Goal: Task Accomplishment & Management: Manage account settings

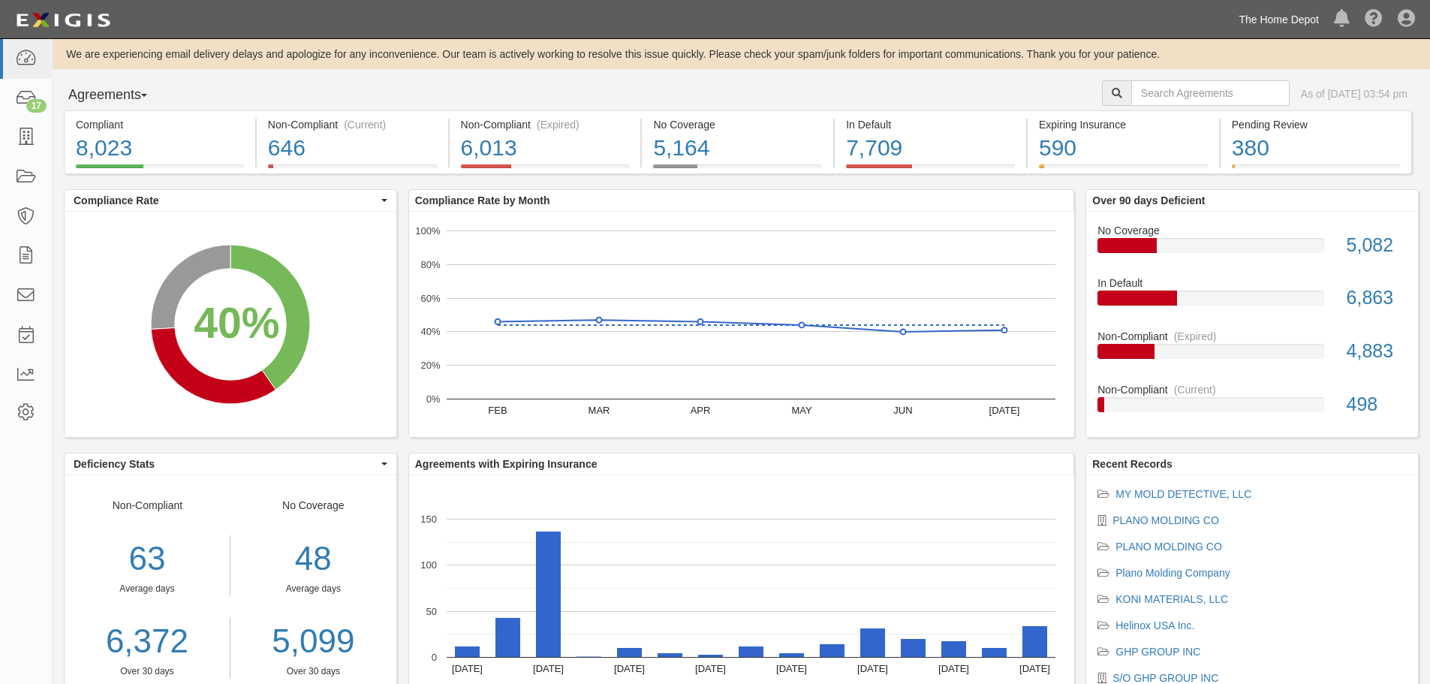
click at [1299, 23] on link "The Home Depot" at bounding box center [1278, 20] width 95 height 30
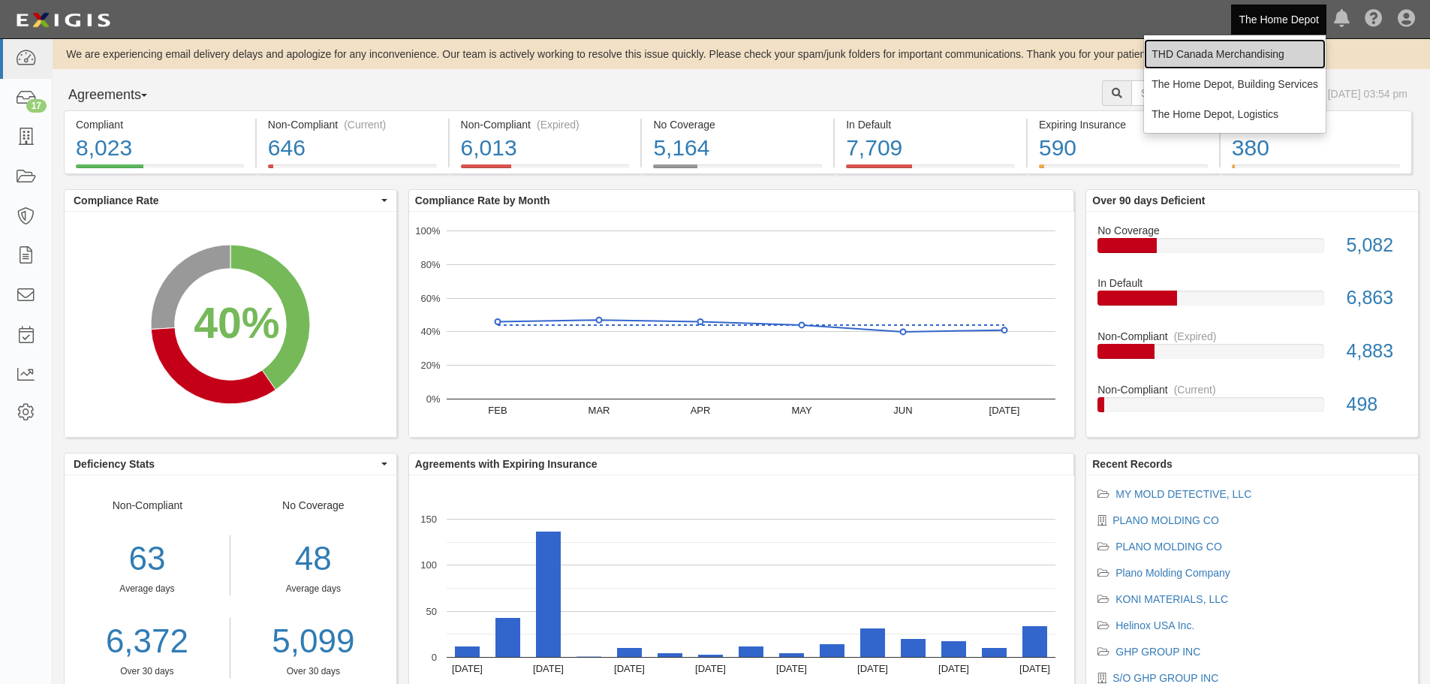
click at [1265, 45] on link "THD Canada Merchandising" at bounding box center [1235, 54] width 182 height 30
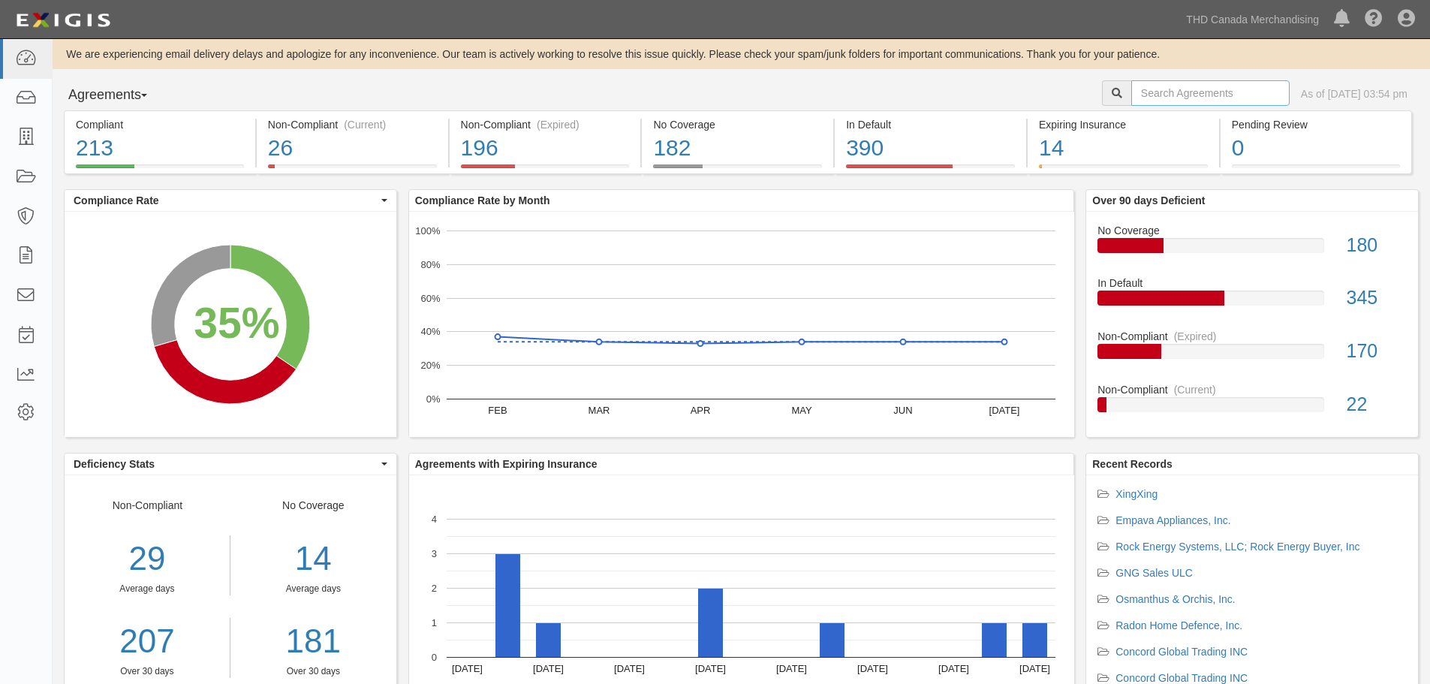
click at [1191, 88] on input "text" at bounding box center [1210, 93] width 158 height 26
type input "oatey"
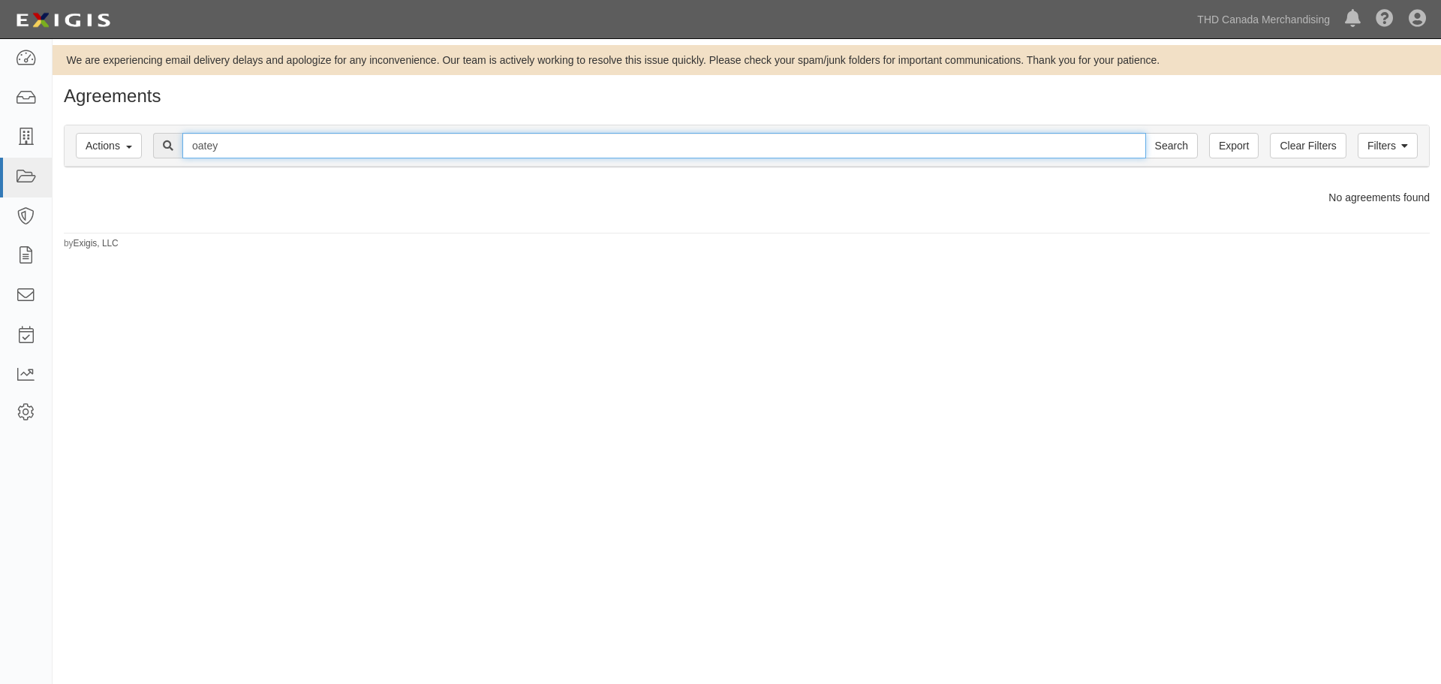
drag, startPoint x: 239, startPoint y: 149, endPoint x: 146, endPoint y: 140, distance: 93.5
click at [138, 146] on div "Filters Actions Edit Tags Run Workflows Send Messages Clear Filters Export oate…" at bounding box center [747, 145] width 1365 height 41
type input "belanger"
click at [1146, 133] on input "Search" at bounding box center [1172, 146] width 53 height 26
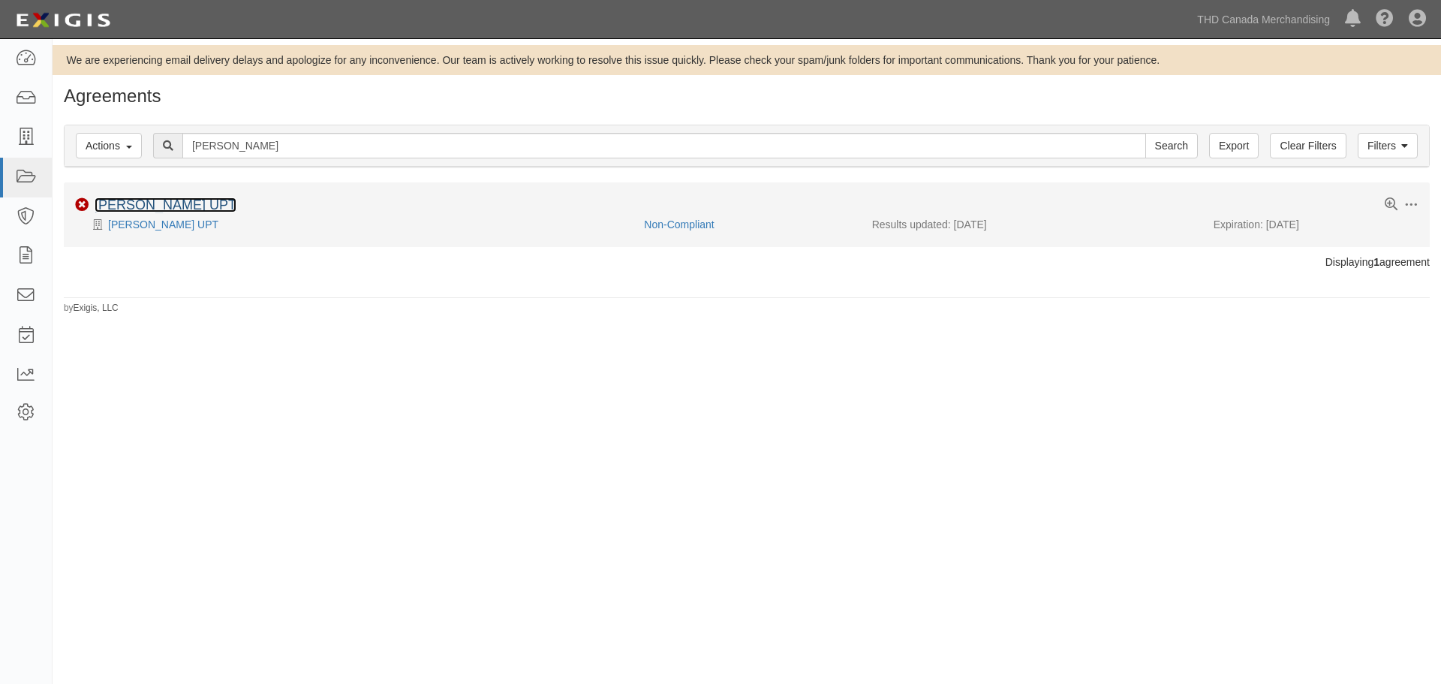
click at [161, 210] on link "Belanger UPT" at bounding box center [166, 204] width 142 height 15
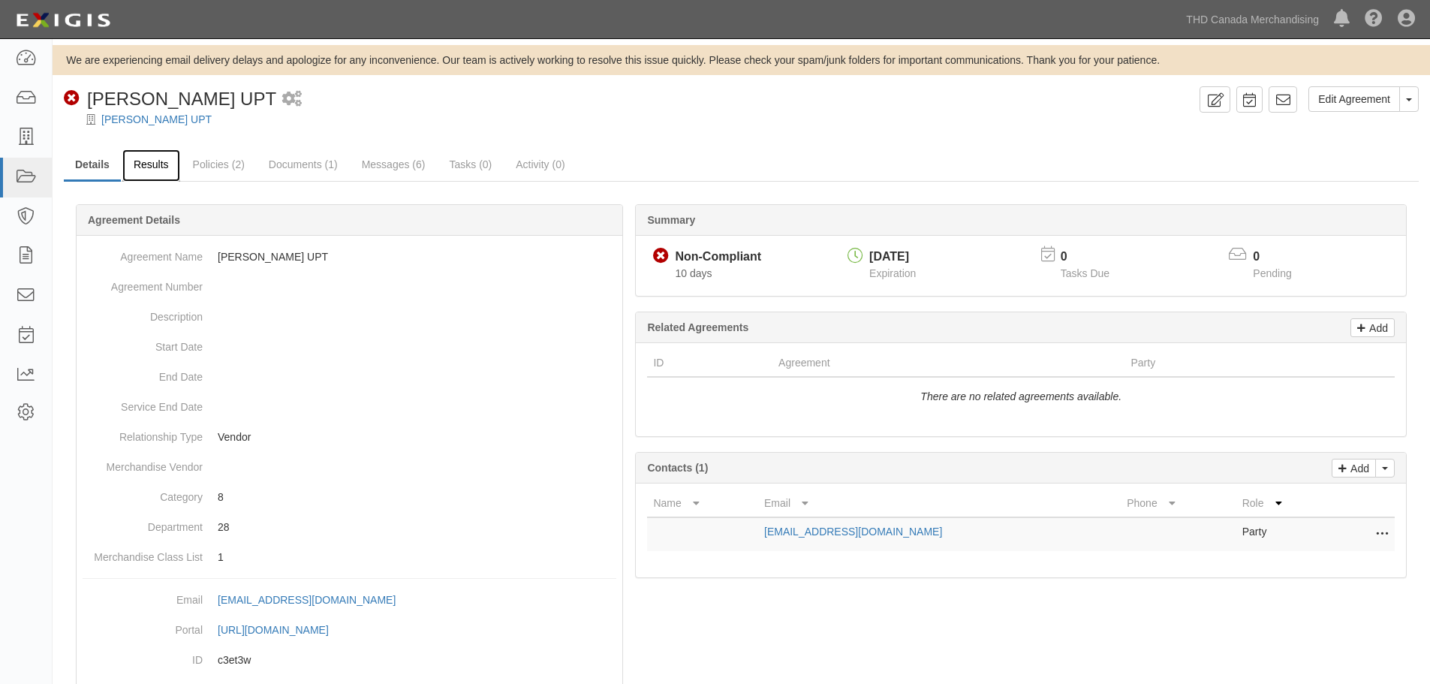
click at [156, 164] on link "Results" at bounding box center [151, 165] width 58 height 32
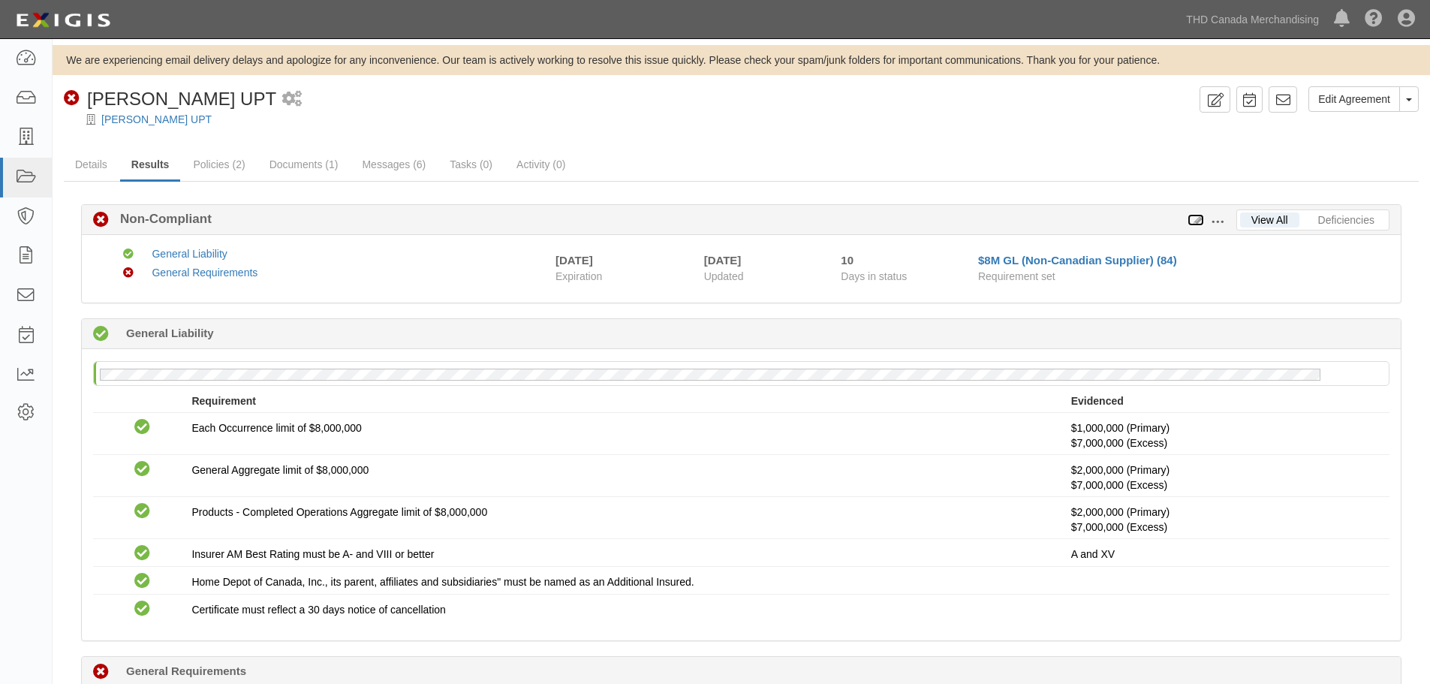
click at [1197, 221] on icon at bounding box center [1196, 220] width 17 height 11
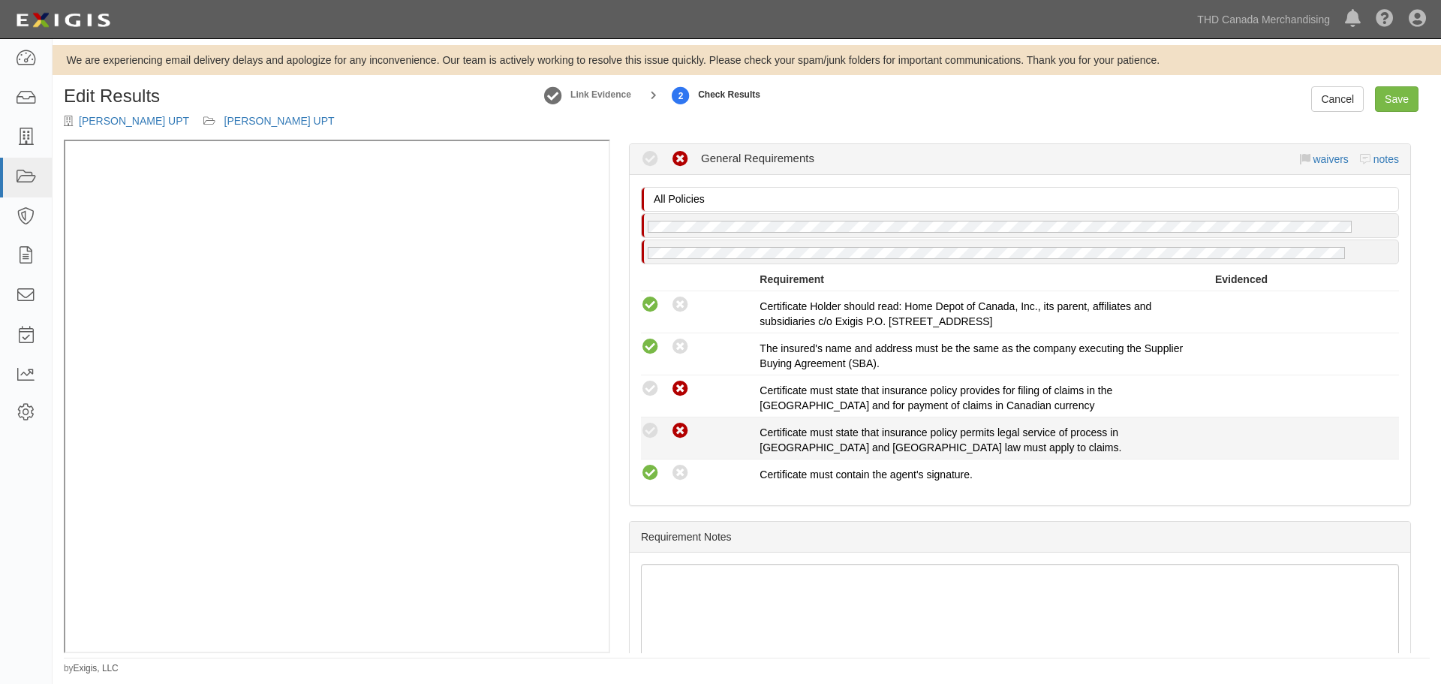
scroll to position [601, 0]
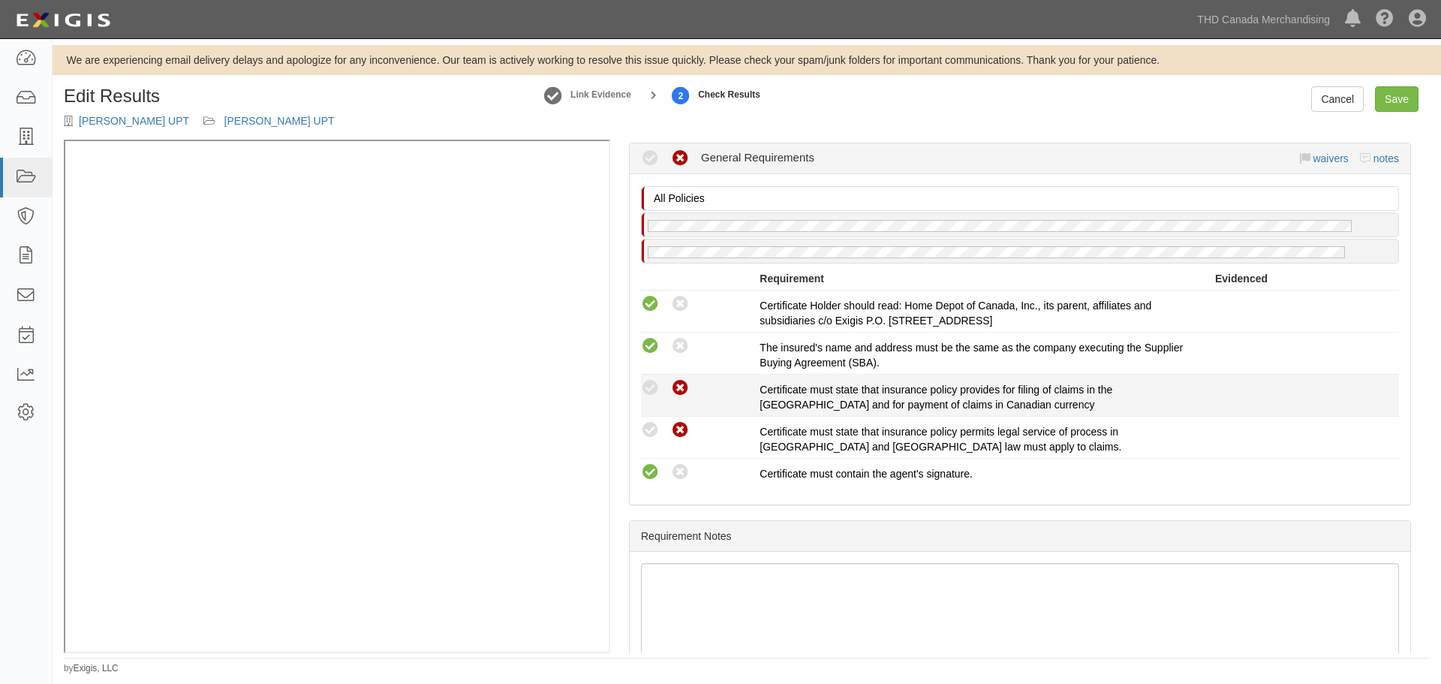
click at [652, 399] on div "Compliant Waived Non-Compliant Certificate must state that insurance policy pro…" at bounding box center [1020, 395] width 781 height 34
click at [653, 387] on icon at bounding box center [650, 388] width 19 height 19
radio input "true"
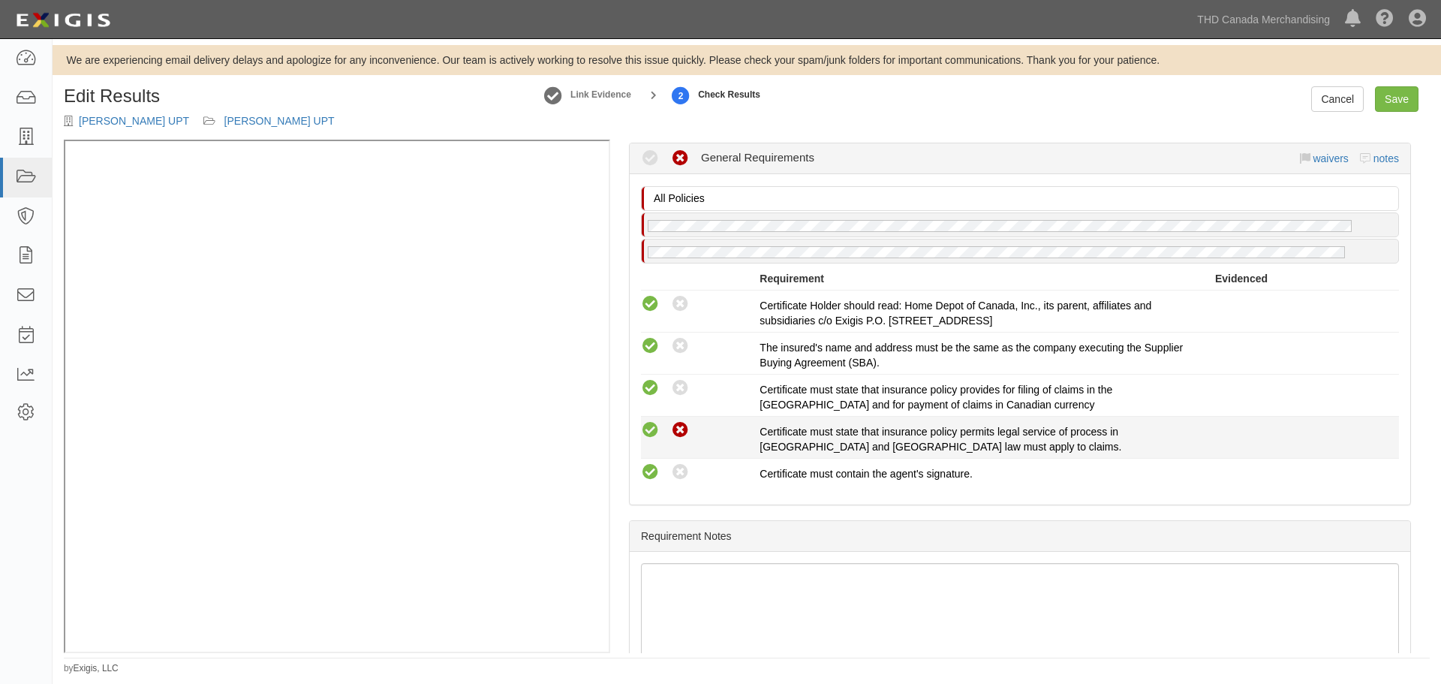
click at [652, 429] on icon at bounding box center [650, 430] width 19 height 19
radio input "true"
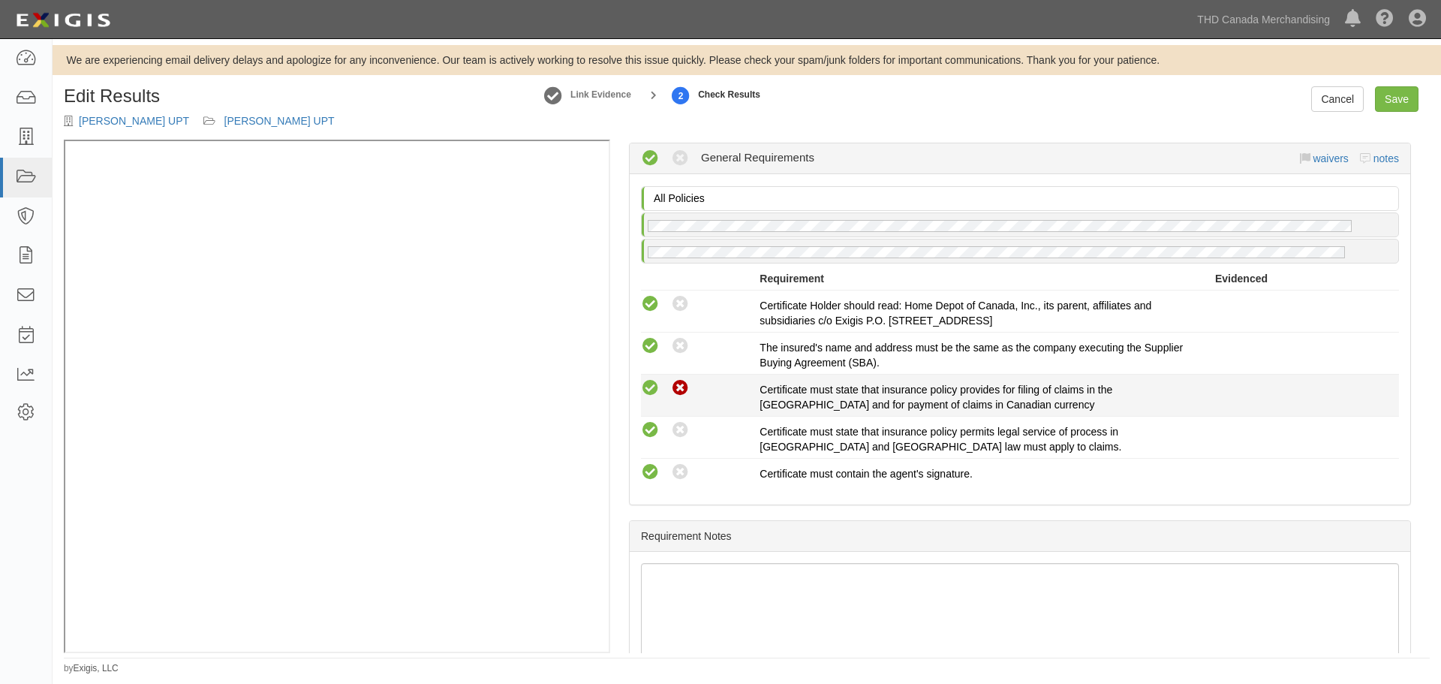
click at [679, 389] on icon at bounding box center [680, 388] width 19 height 19
radio input "true"
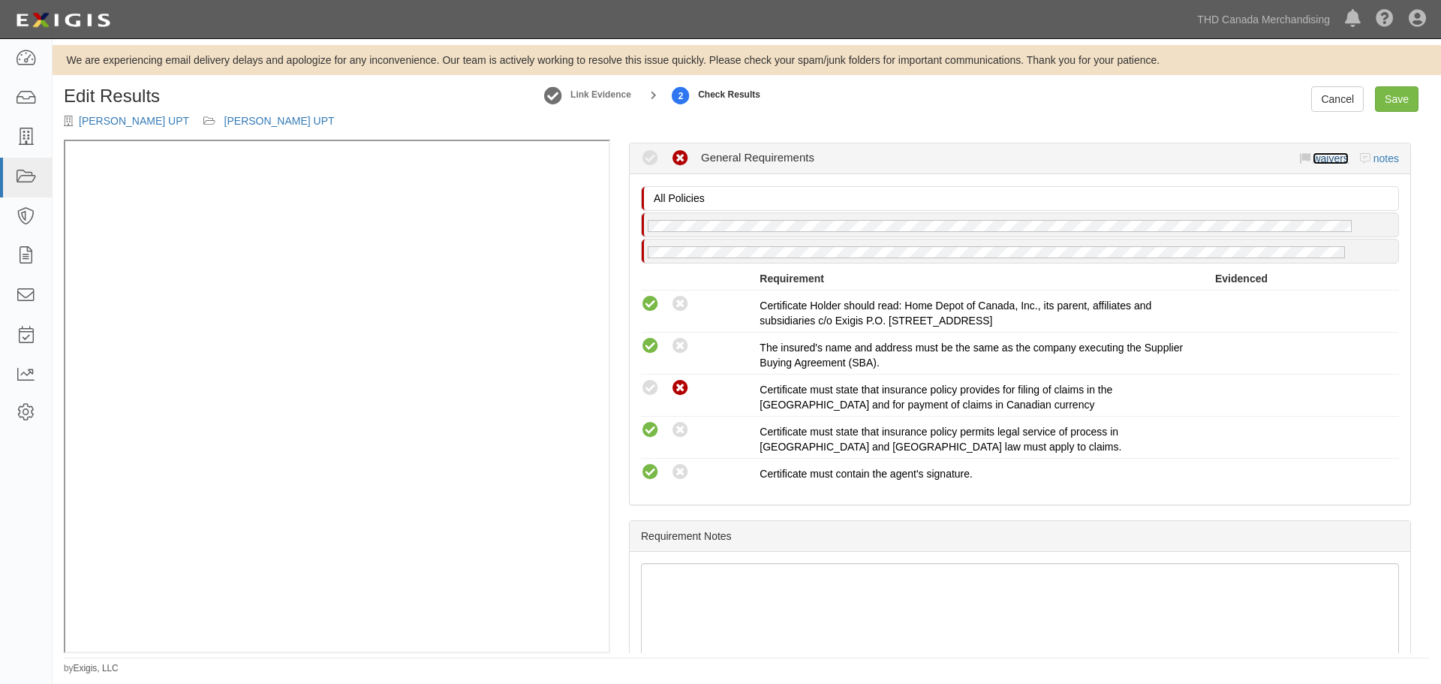
click at [1318, 160] on link "waivers" at bounding box center [1330, 158] width 35 height 12
select select
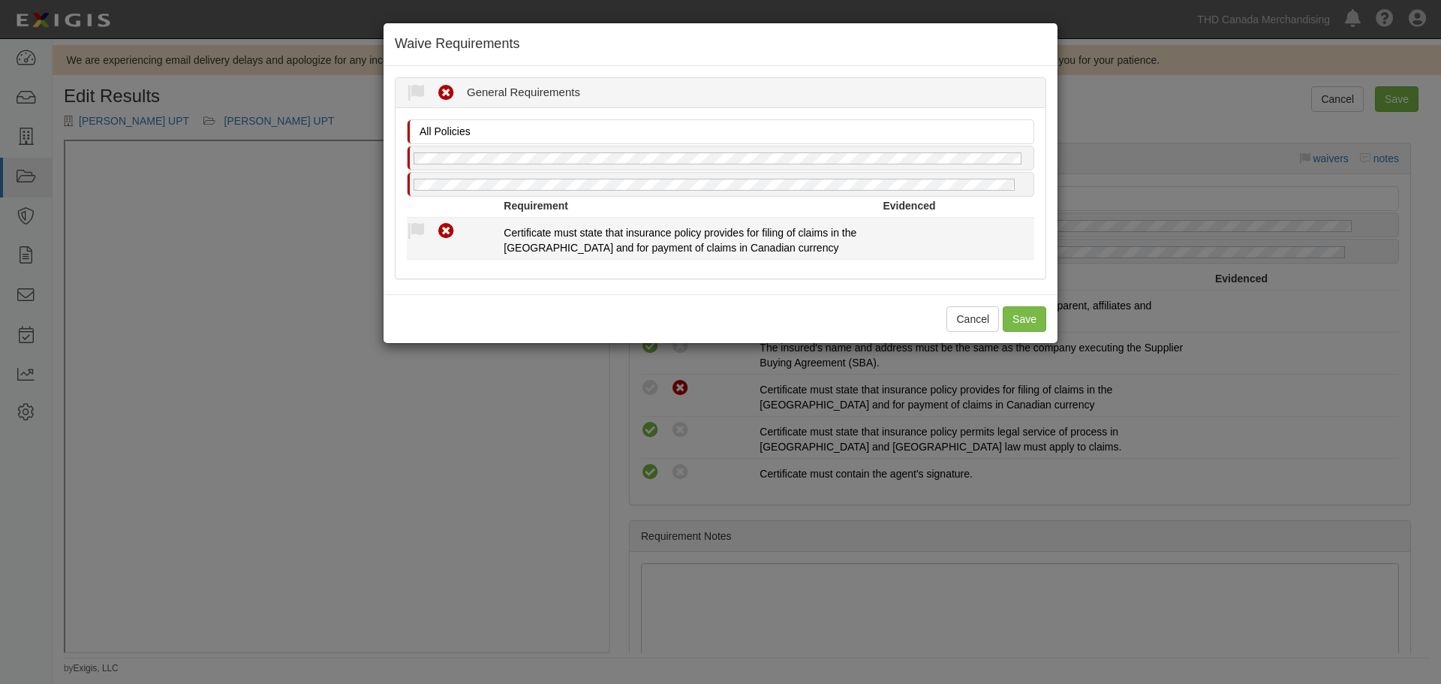
click at [429, 237] on div "Waived Non-Compliant" at bounding box center [455, 231] width 97 height 20
click at [417, 230] on icon at bounding box center [416, 231] width 19 height 19
radio input "true"
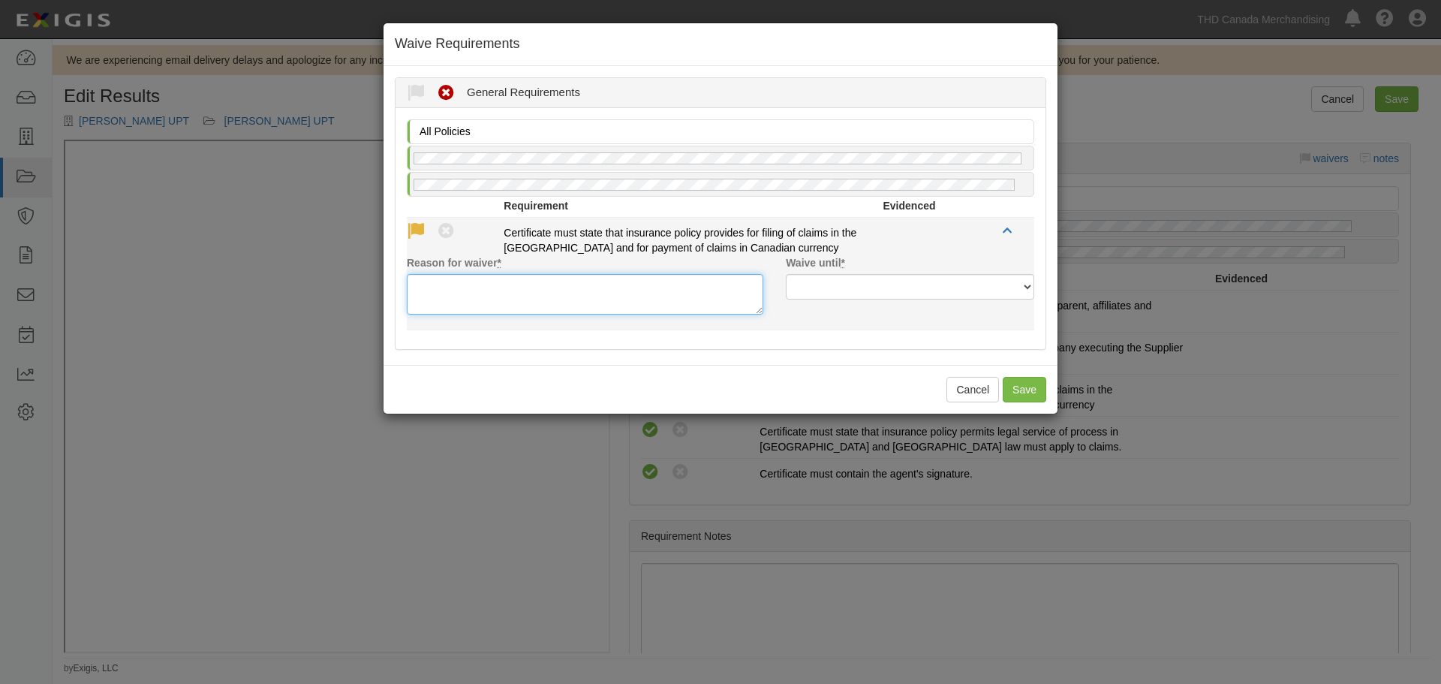
click at [536, 285] on textarea "Reason for waiver *" at bounding box center [585, 294] width 357 height 41
type textarea "Ok to waive"
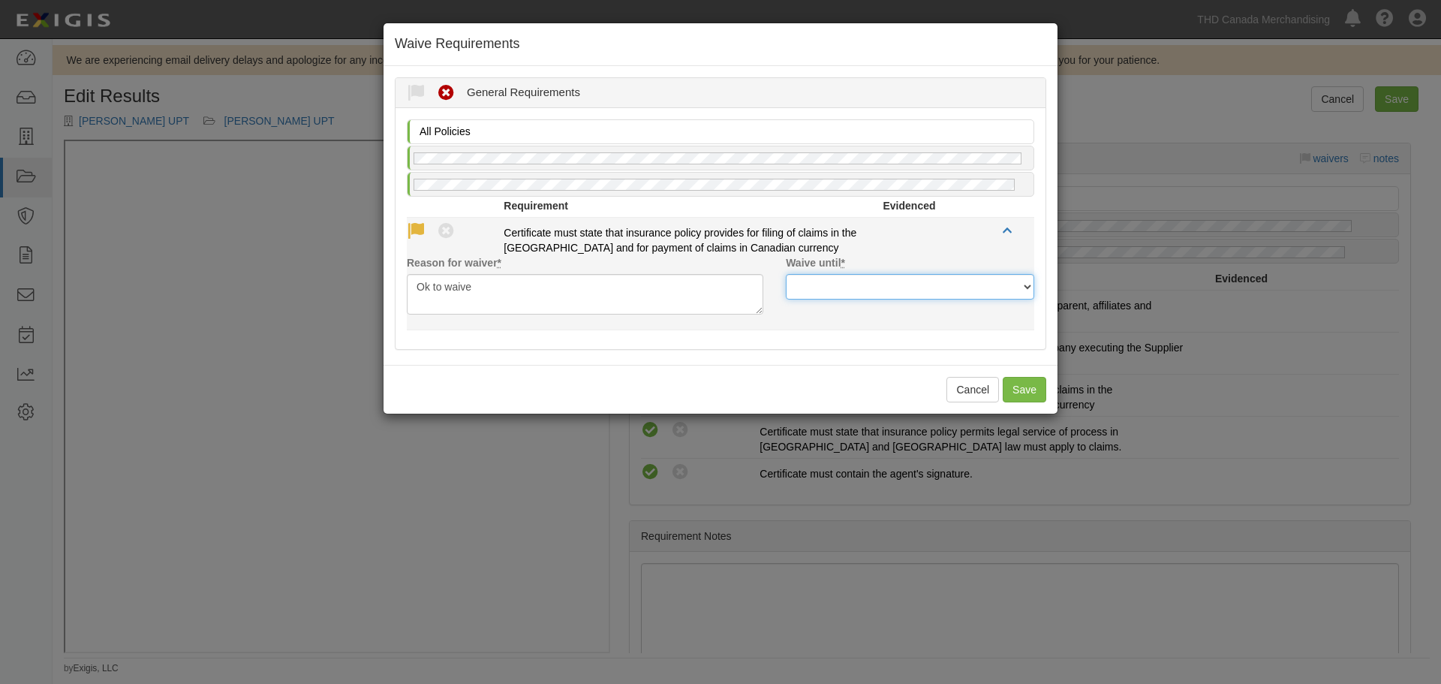
click at [811, 295] on select "Next Renewal Indefinitely" at bounding box center [910, 287] width 249 height 26
select select "indefinitely"
click at [786, 274] on select "Next Renewal Indefinitely" at bounding box center [910, 287] width 249 height 26
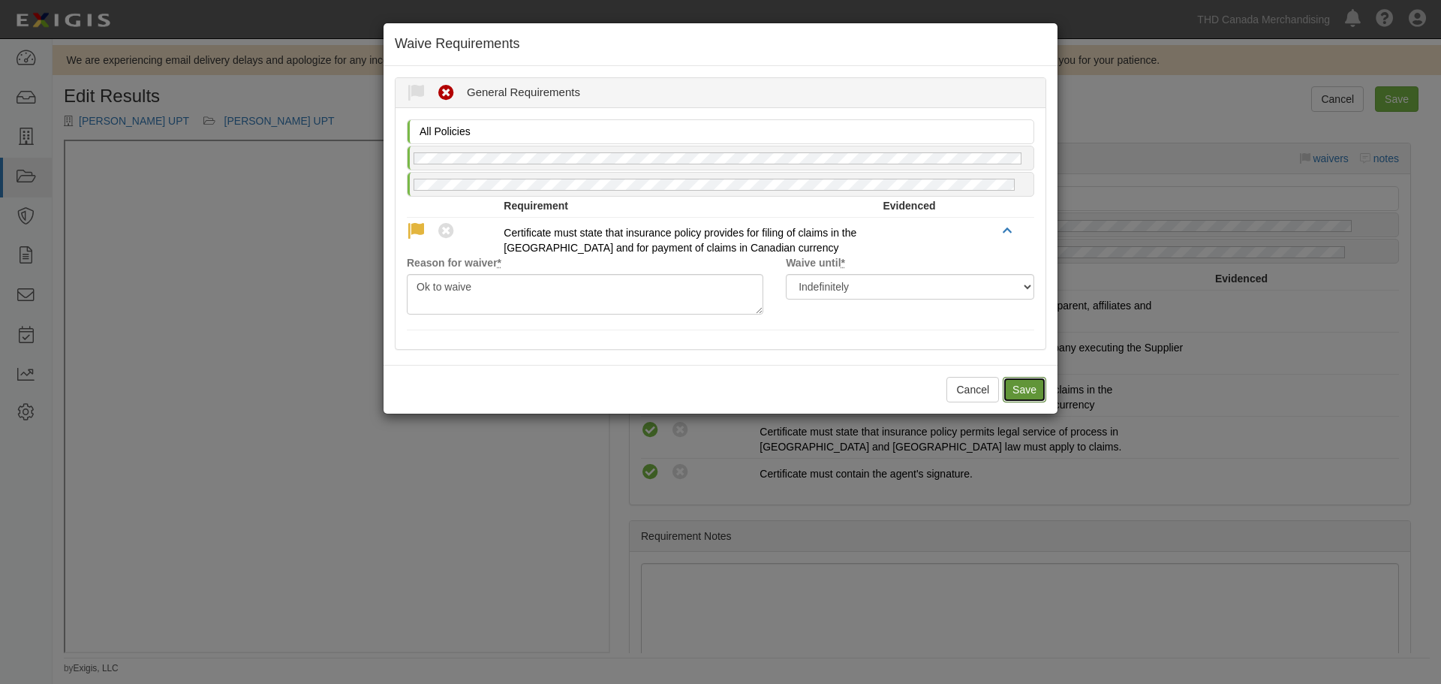
click at [1030, 390] on button "Save" at bounding box center [1025, 390] width 44 height 26
radio input "true"
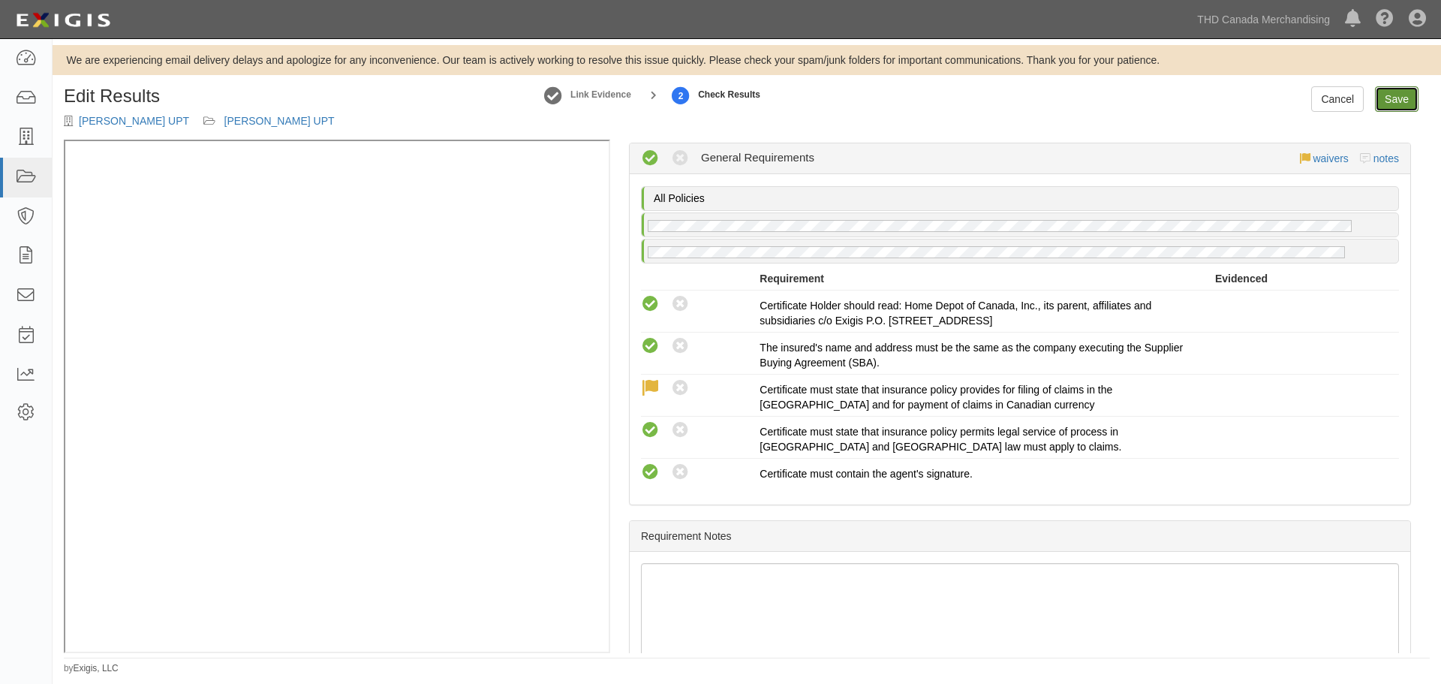
click at [1403, 95] on link "Save" at bounding box center [1397, 99] width 44 height 26
radio input "true"
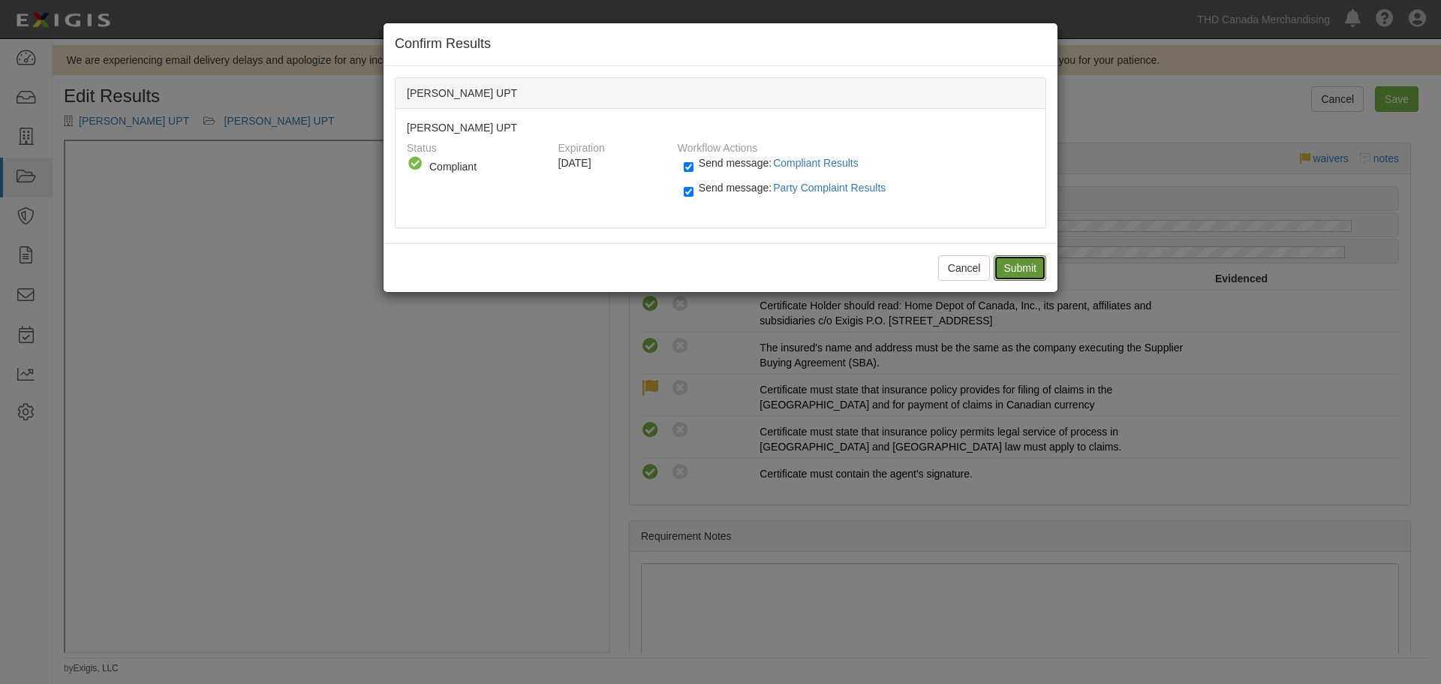
click at [1032, 259] on input "Submit" at bounding box center [1020, 268] width 53 height 26
